Goal: Task Accomplishment & Management: Use online tool/utility

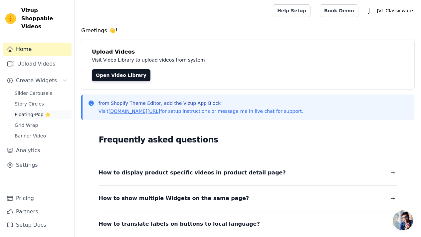
click at [36, 111] on span "Floating-Pop ⭐" at bounding box center [33, 114] width 36 height 7
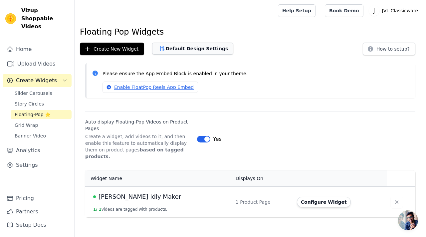
click at [173, 52] on button "Default Design Settings" at bounding box center [192, 49] width 81 height 12
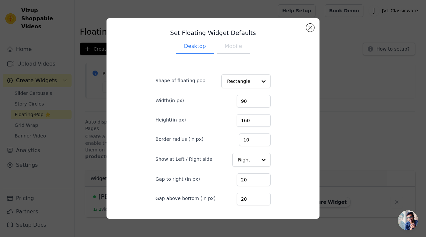
scroll to position [34, 0]
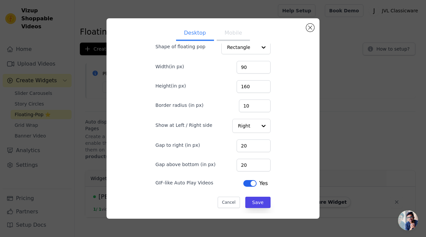
click at [229, 38] on button "Mobile" at bounding box center [233, 33] width 33 height 15
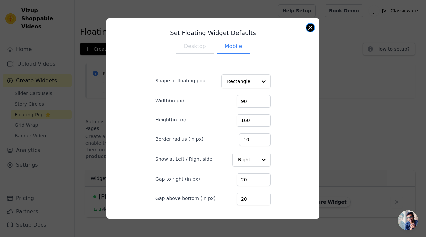
click at [311, 29] on button "Close modal" at bounding box center [310, 28] width 8 height 8
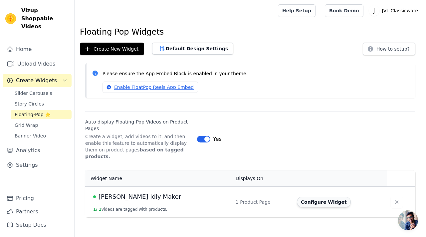
click at [303, 198] on button "Configure Widget" at bounding box center [324, 202] width 54 height 11
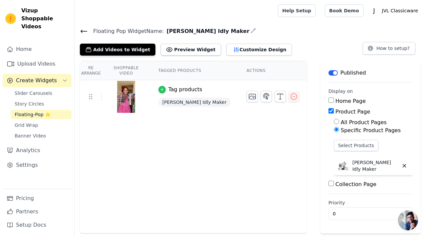
click at [166, 91] on div "button" at bounding box center [161, 89] width 7 height 7
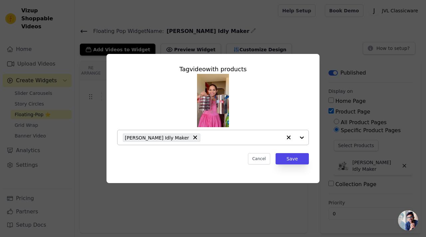
click at [204, 134] on input "text" at bounding box center [243, 137] width 78 height 8
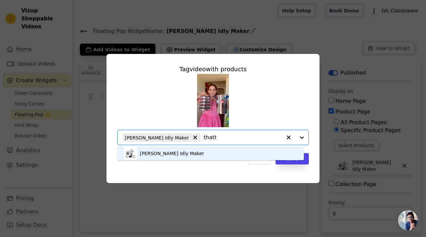
type input "thatt"
click at [288, 137] on icon "button" at bounding box center [289, 137] width 4 height 4
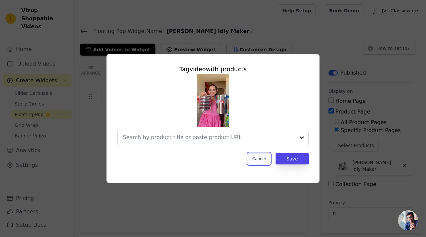
click at [259, 160] on button "Cancel" at bounding box center [259, 158] width 22 height 11
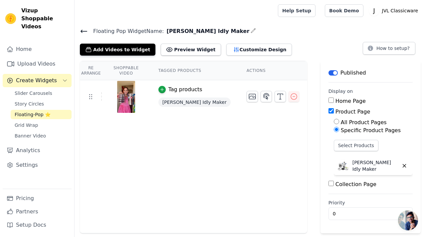
click at [227, 145] on div "Re Arrange Shoppable Video Tagged Products Actions Tag products Thatte Idly Mak…" at bounding box center [193, 147] width 227 height 172
click at [230, 49] on button "Customize Design" at bounding box center [259, 50] width 66 height 12
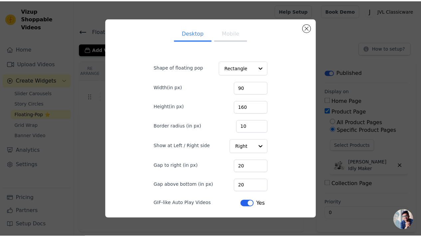
scroll to position [21, 0]
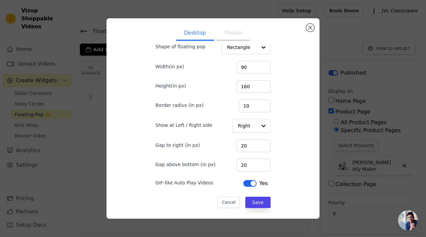
click at [233, 36] on button "Mobile" at bounding box center [233, 33] width 33 height 15
click at [310, 28] on button "Close modal" at bounding box center [310, 28] width 8 height 8
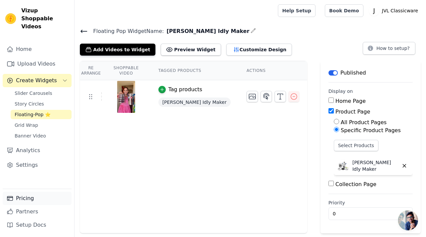
click at [28, 199] on link "Pricing" at bounding box center [37, 198] width 69 height 13
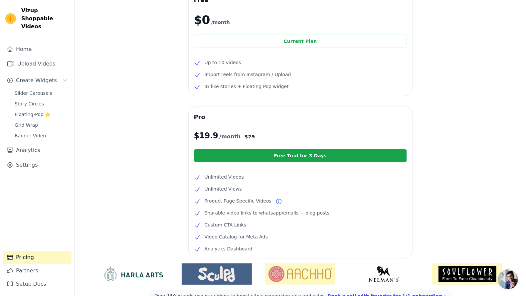
scroll to position [4, 0]
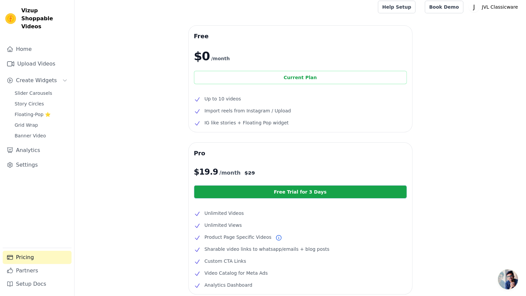
click at [267, 79] on div "Current Plan" at bounding box center [300, 77] width 213 height 13
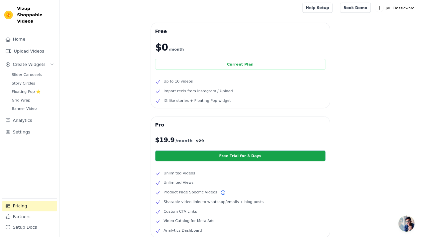
scroll to position [0, 0]
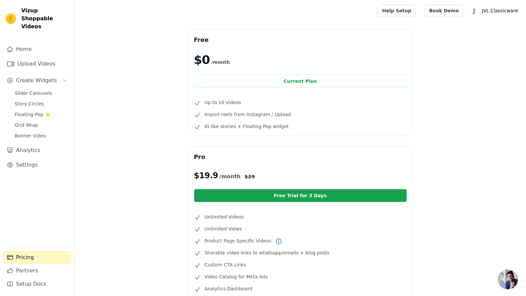
click at [208, 173] on span "$ 19.9" at bounding box center [206, 175] width 24 height 11
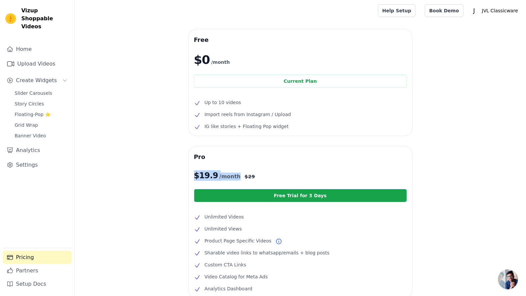
drag, startPoint x: 233, startPoint y: 178, endPoint x: 189, endPoint y: 177, distance: 44.6
click at [189, 177] on div "Pro $ 19.9 /month $ 29 Free Trial for 3 Days Unlimited Videos Unlimited Views P…" at bounding box center [301, 222] width 224 height 152
copy p "$ 19.9 /month"
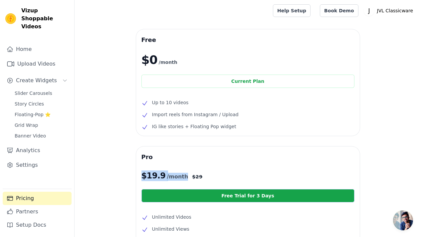
copy p "$ 19.9 /month"
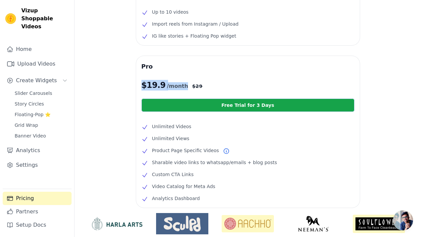
scroll to position [108, 0]
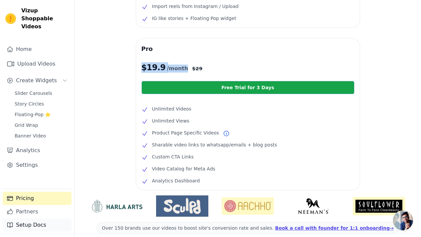
click at [25, 226] on link "Setup Docs" at bounding box center [37, 224] width 69 height 13
click at [124, 62] on div "Free $0 /month Current Plan Up to 10 videos Import reels from Instagram / Uploa…" at bounding box center [248, 96] width 346 height 350
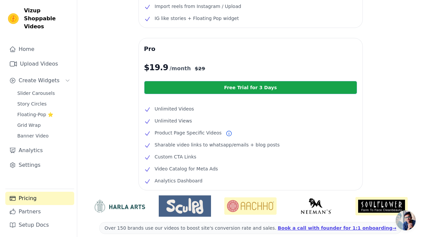
scroll to position [0, 0]
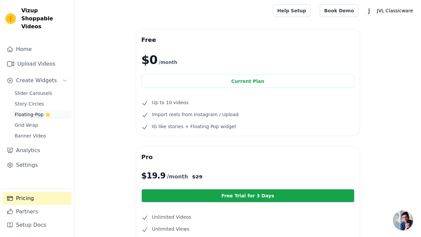
click at [34, 111] on span "Floating-Pop ⭐" at bounding box center [33, 114] width 36 height 7
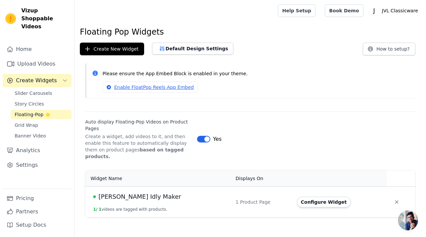
click at [134, 192] on span "Thatte Idly Maker" at bounding box center [139, 196] width 82 height 9
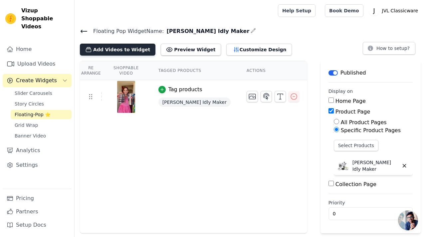
click at [129, 48] on button "Add Videos to Widget" at bounding box center [117, 50] width 75 height 12
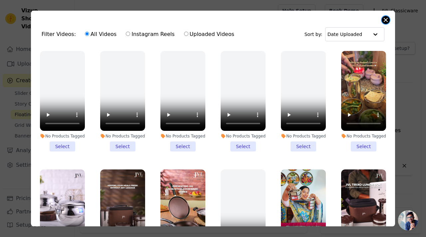
click at [385, 20] on button "Close modal" at bounding box center [385, 20] width 8 height 8
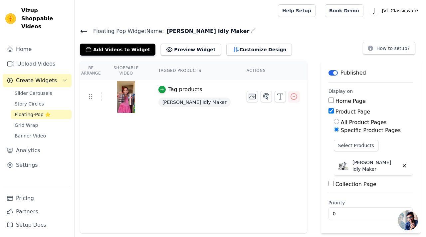
click at [131, 97] on img at bounding box center [126, 97] width 19 height 32
click at [128, 103] on img at bounding box center [126, 97] width 19 height 32
click at [134, 95] on img at bounding box center [126, 97] width 19 height 32
click at [90, 98] on icon at bounding box center [90, 96] width 8 height 8
click at [131, 92] on img at bounding box center [126, 97] width 19 height 32
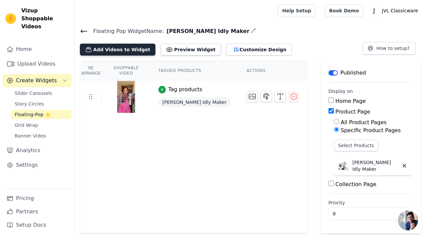
click at [128, 52] on button "Add Videos to Widget" at bounding box center [117, 50] width 75 height 12
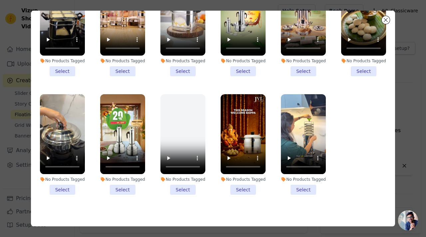
scroll to position [58, 0]
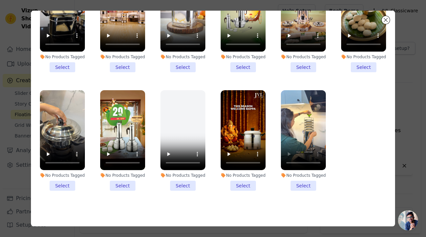
click at [298, 181] on li "No Products Tagged Select" at bounding box center [303, 140] width 45 height 100
click at [0, 0] on input "No Products Tagged Select" at bounding box center [0, 0] width 0 height 0
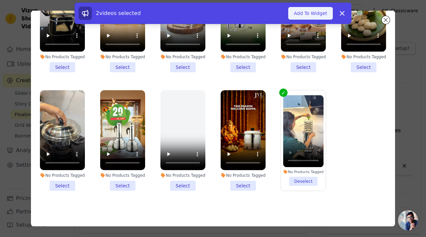
click at [309, 12] on button "Add To Widget" at bounding box center [310, 13] width 45 height 13
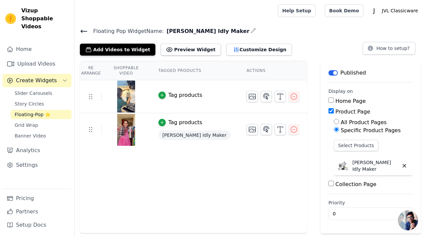
click at [184, 95] on div "Tag products" at bounding box center [185, 95] width 34 height 8
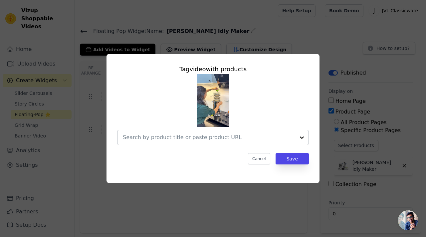
click at [170, 137] on input "text" at bounding box center [209, 137] width 172 height 8
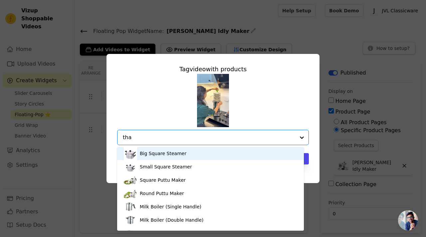
type input "that"
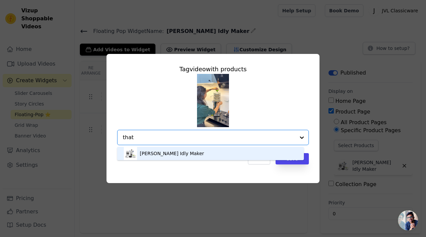
click at [164, 153] on div "Thatte Idly Maker" at bounding box center [172, 153] width 64 height 7
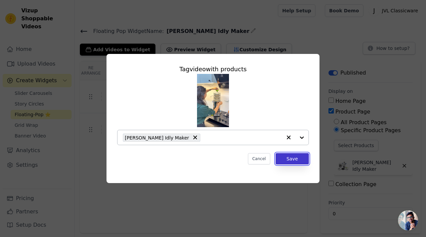
click at [286, 162] on button "Save" at bounding box center [291, 158] width 33 height 11
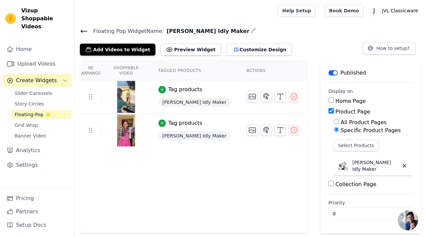
click at [235, 174] on div "Re Arrange Shoppable Video Tagged Products Actions Tag products Thatte Idly Mak…" at bounding box center [193, 147] width 227 height 172
click at [290, 127] on icon "button" at bounding box center [294, 130] width 8 height 8
